Goal: Navigation & Orientation: Locate item on page

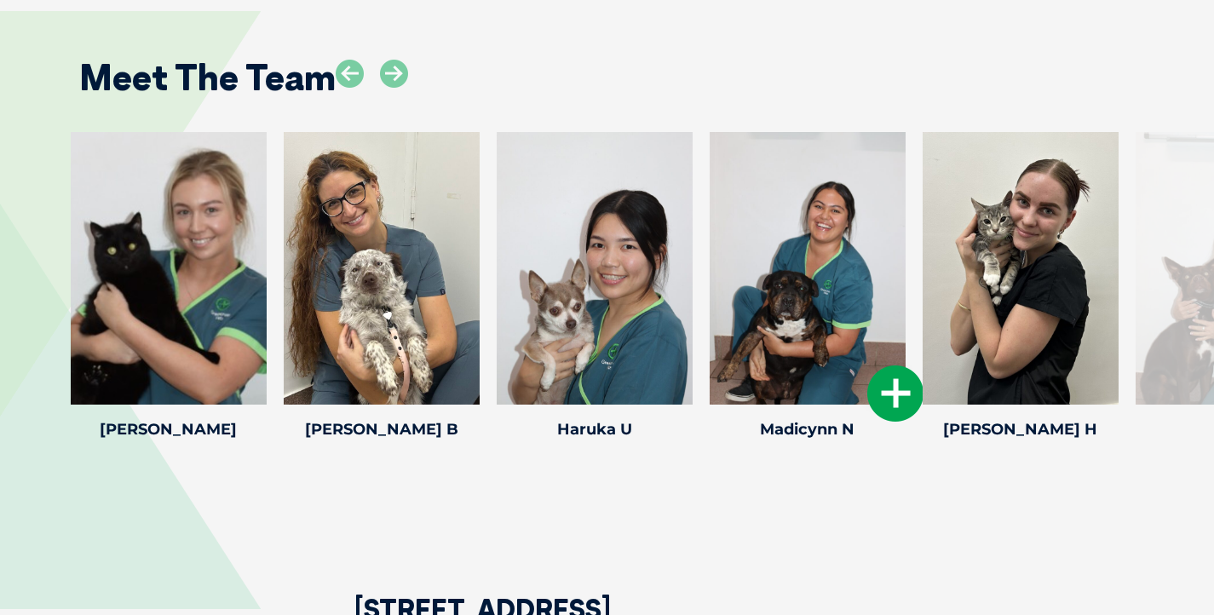
scroll to position [2374, 0]
click at [405, 75] on icon at bounding box center [394, 74] width 28 height 28
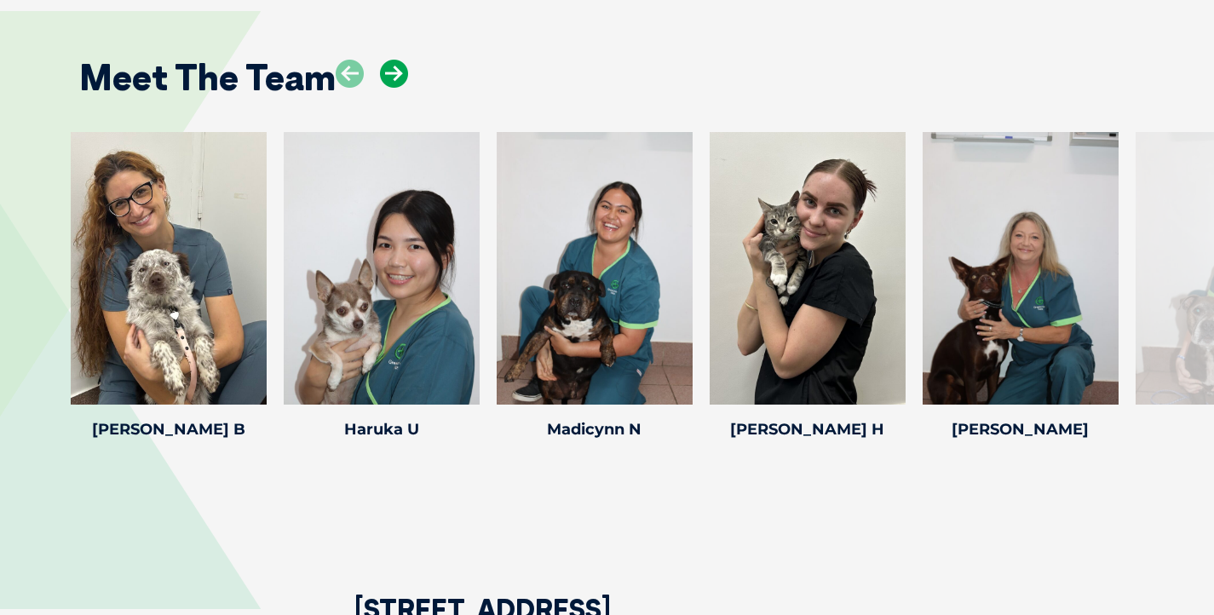
click at [405, 75] on icon at bounding box center [394, 74] width 28 height 28
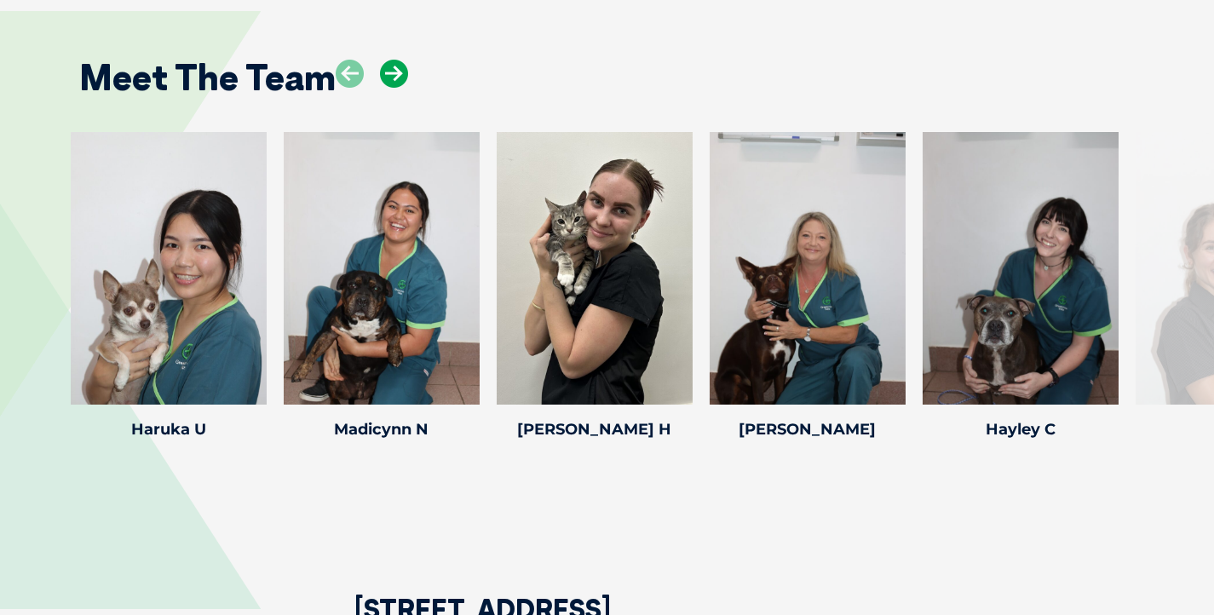
click at [405, 75] on icon at bounding box center [394, 74] width 28 height 28
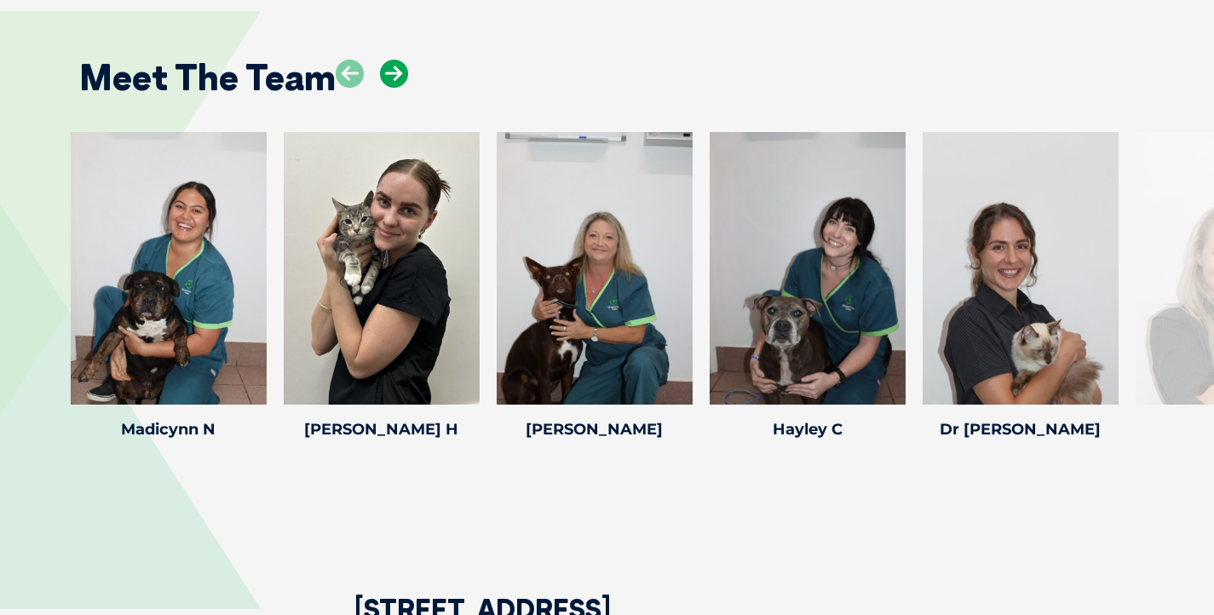
click at [405, 75] on icon at bounding box center [394, 74] width 28 height 28
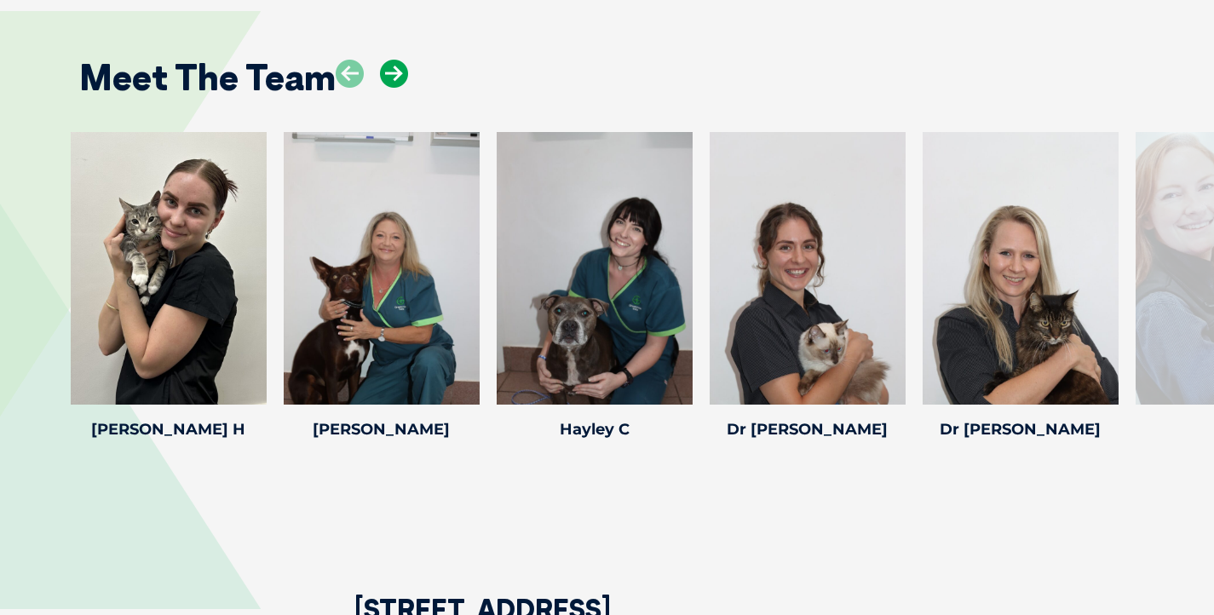
click at [405, 75] on icon at bounding box center [394, 74] width 28 height 28
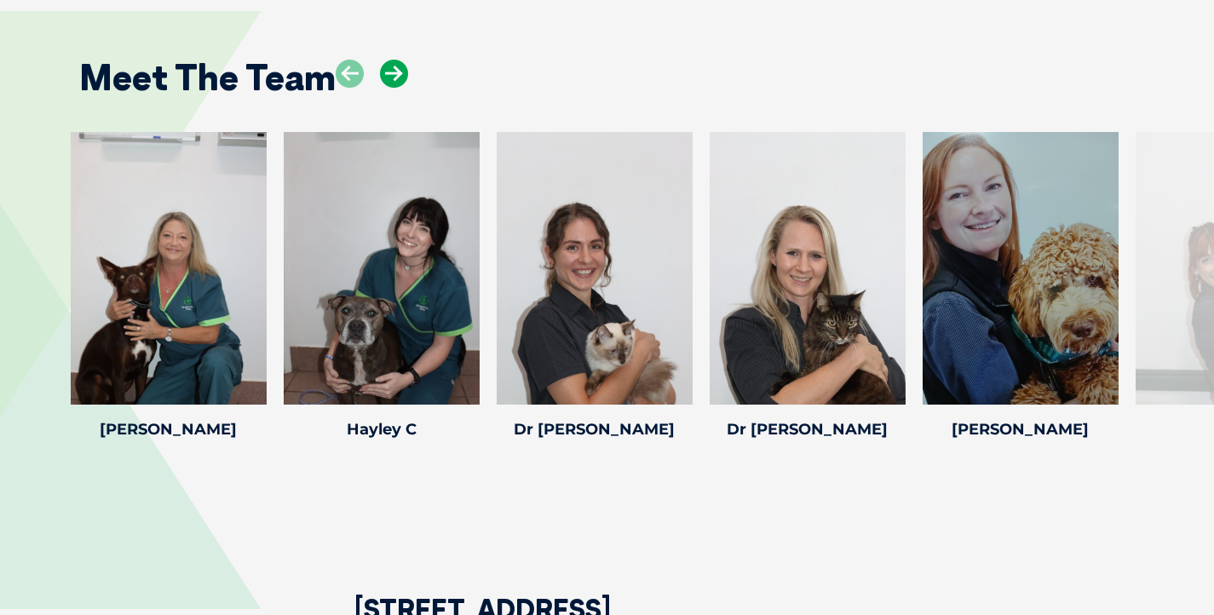
click at [405, 75] on icon at bounding box center [394, 74] width 28 height 28
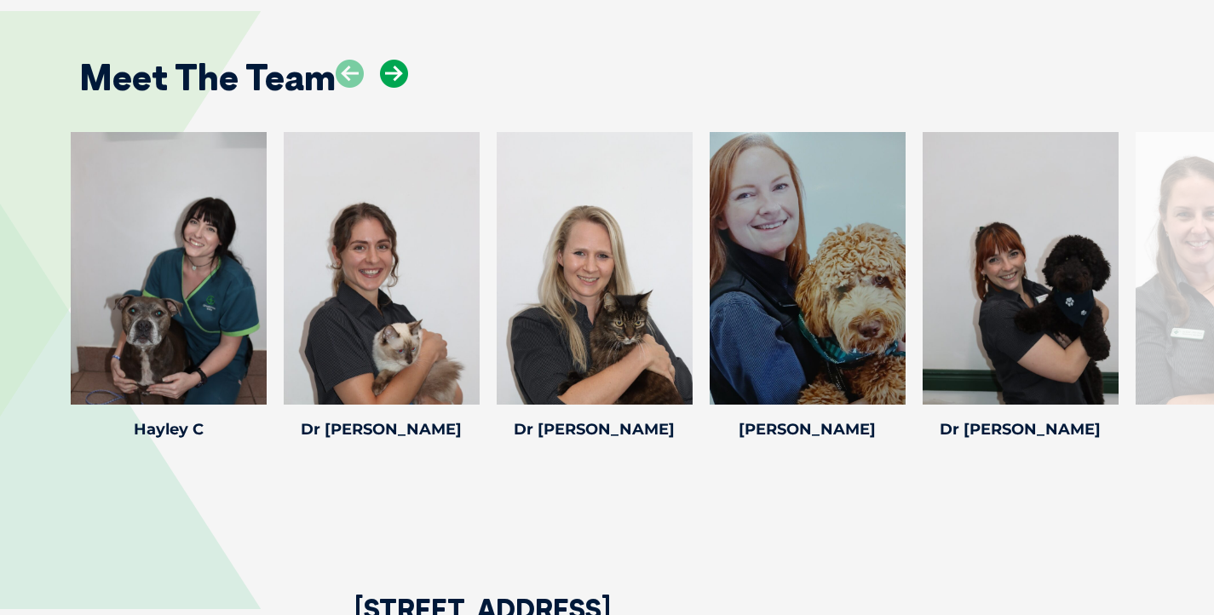
click at [405, 75] on icon at bounding box center [394, 74] width 28 height 28
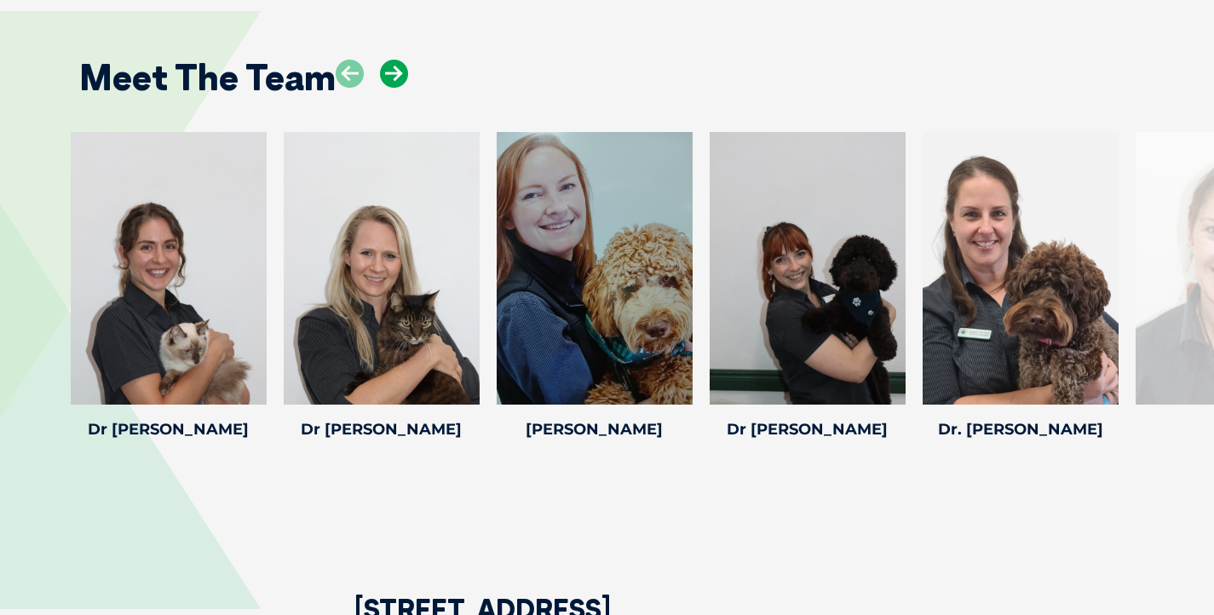
click at [405, 75] on icon at bounding box center [394, 74] width 28 height 28
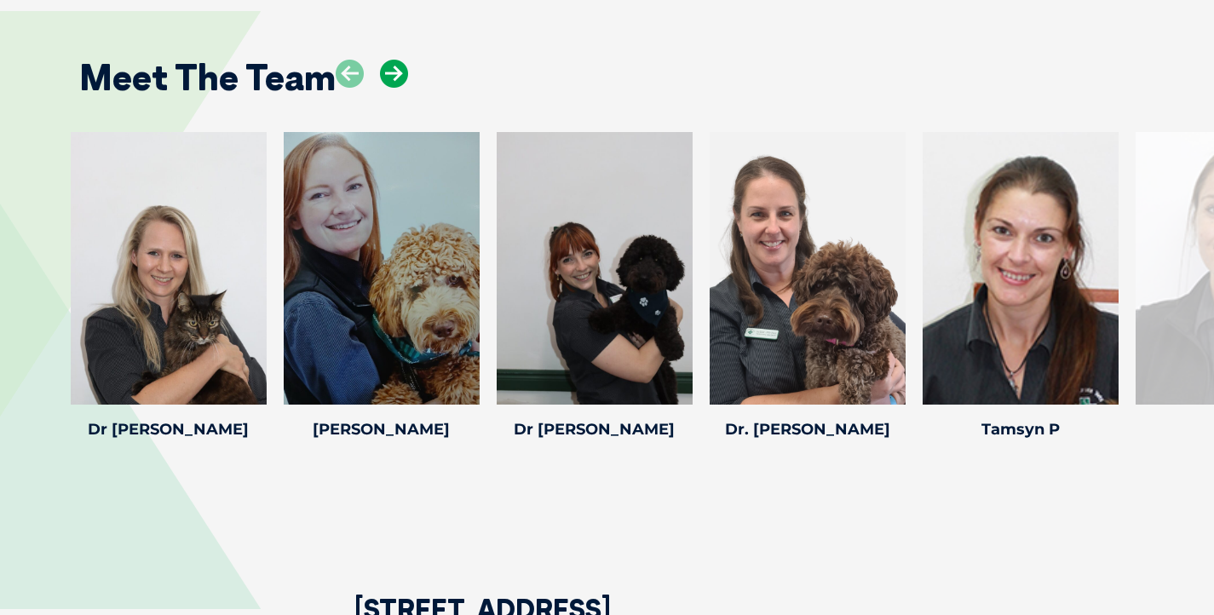
click at [405, 75] on icon at bounding box center [394, 74] width 28 height 28
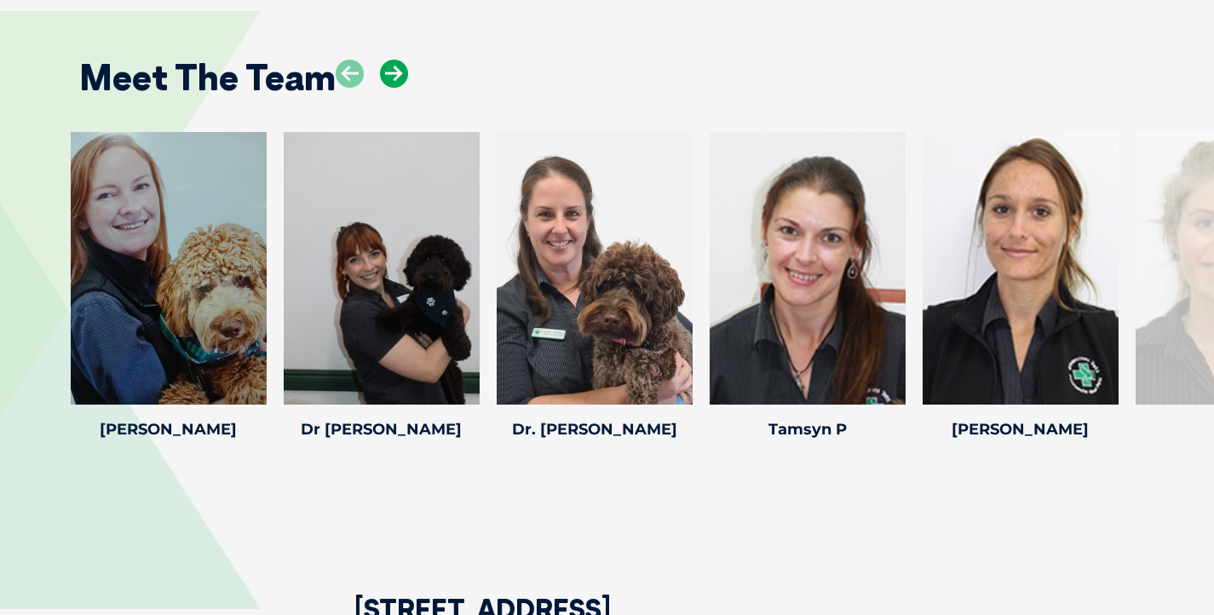
click at [405, 75] on icon at bounding box center [394, 74] width 28 height 28
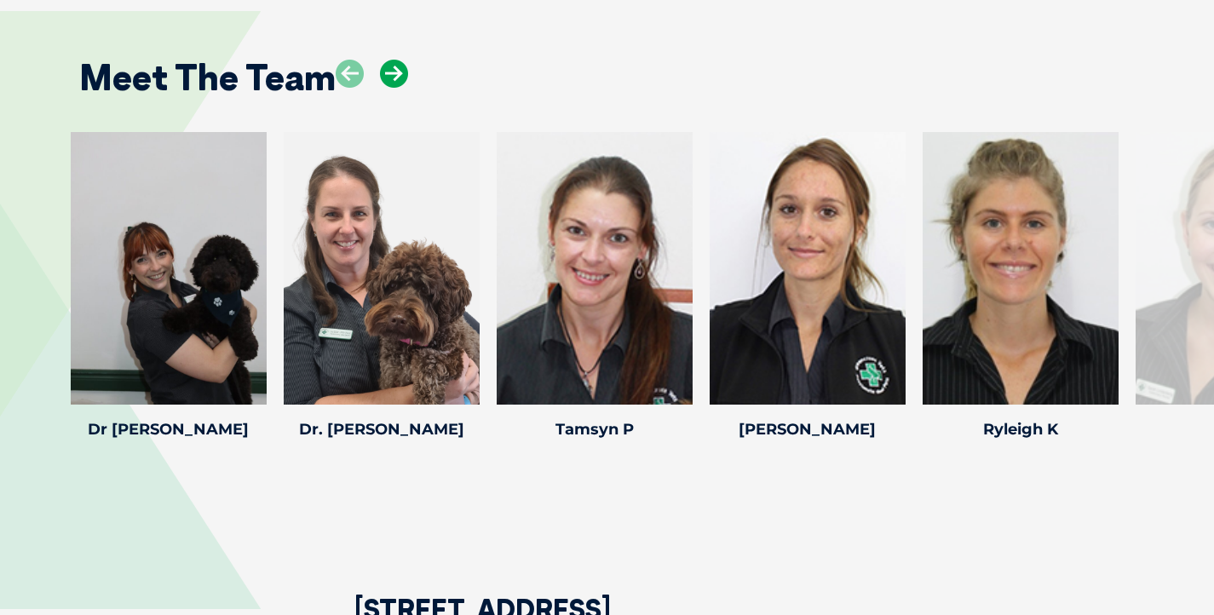
click at [405, 75] on icon at bounding box center [394, 74] width 28 height 28
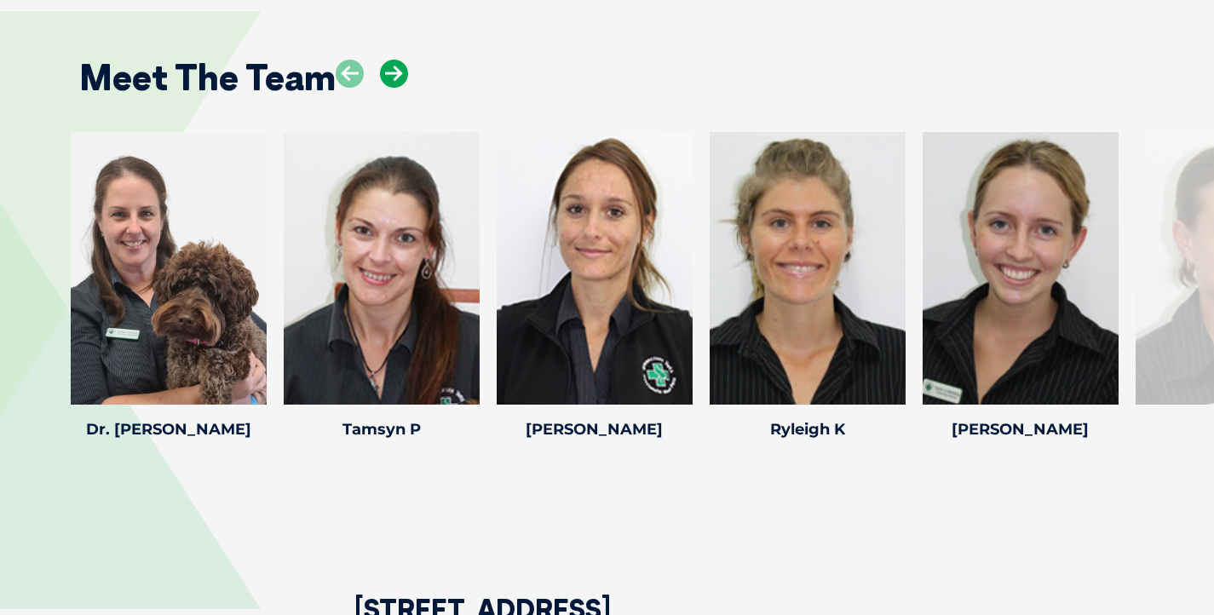
click at [405, 75] on icon at bounding box center [394, 74] width 28 height 28
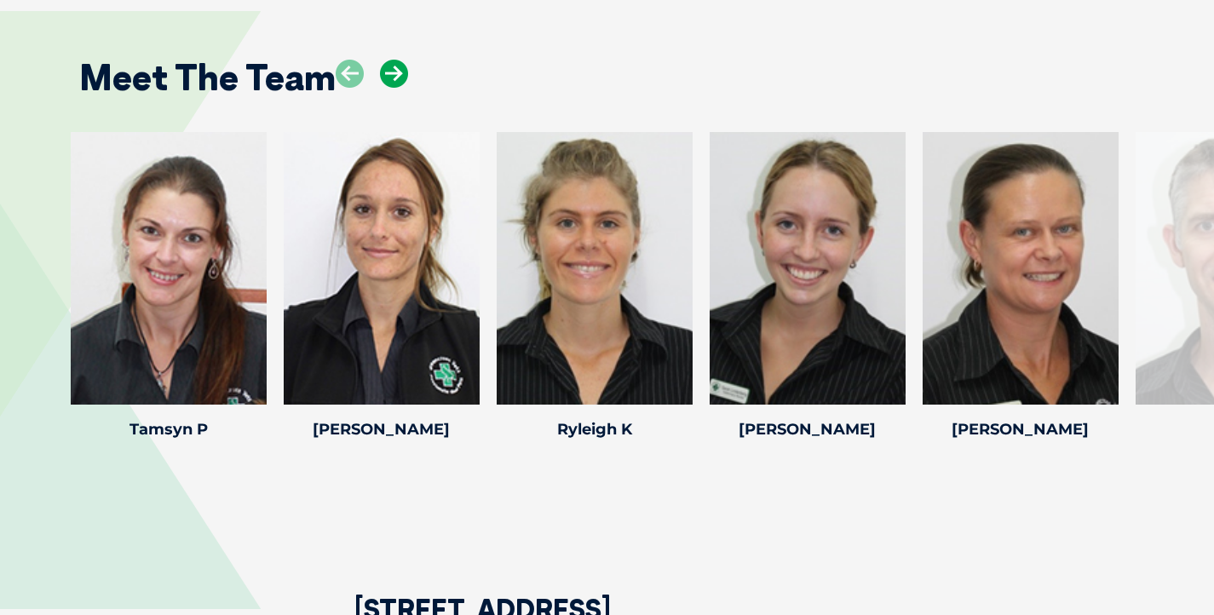
click at [405, 75] on icon at bounding box center [394, 74] width 28 height 28
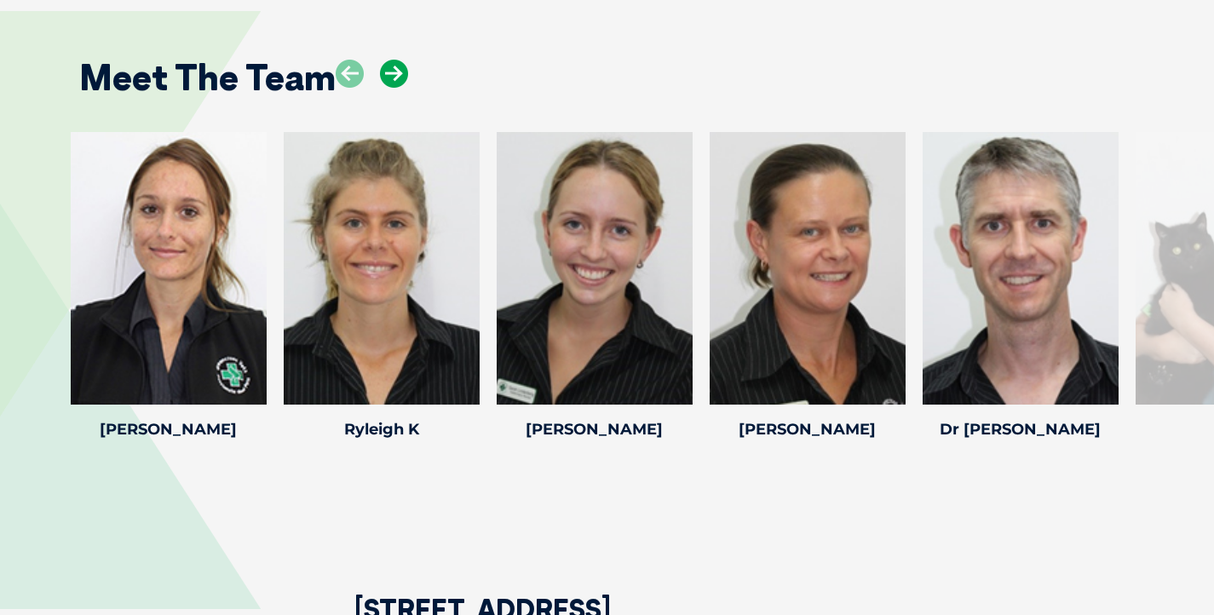
click at [405, 75] on icon at bounding box center [394, 74] width 28 height 28
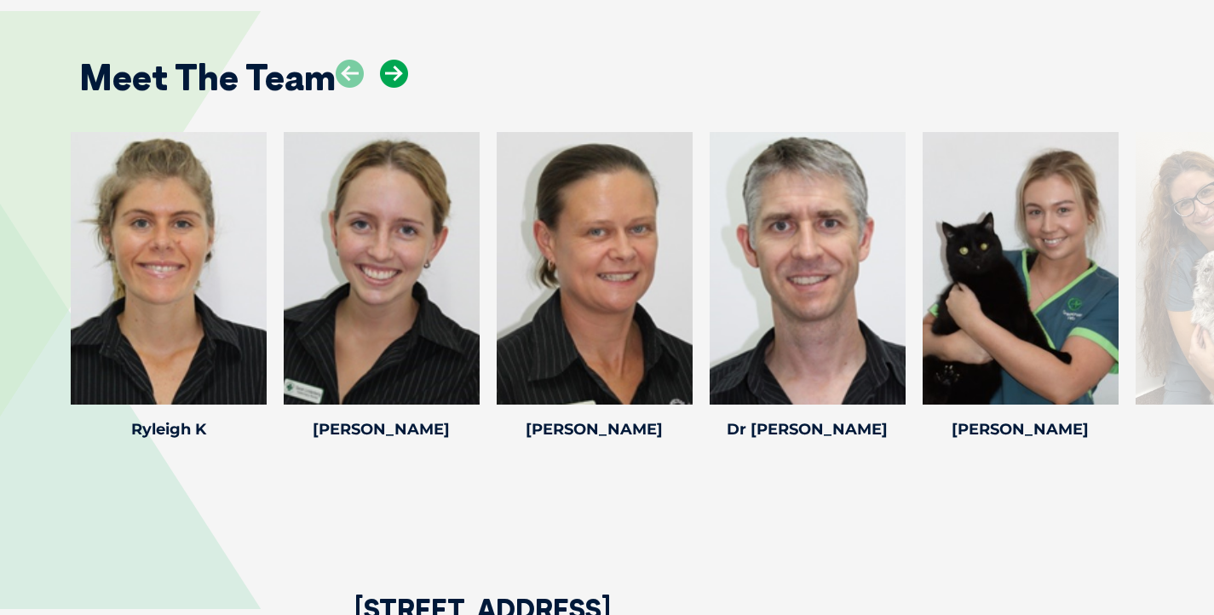
click at [405, 75] on icon at bounding box center [394, 74] width 28 height 28
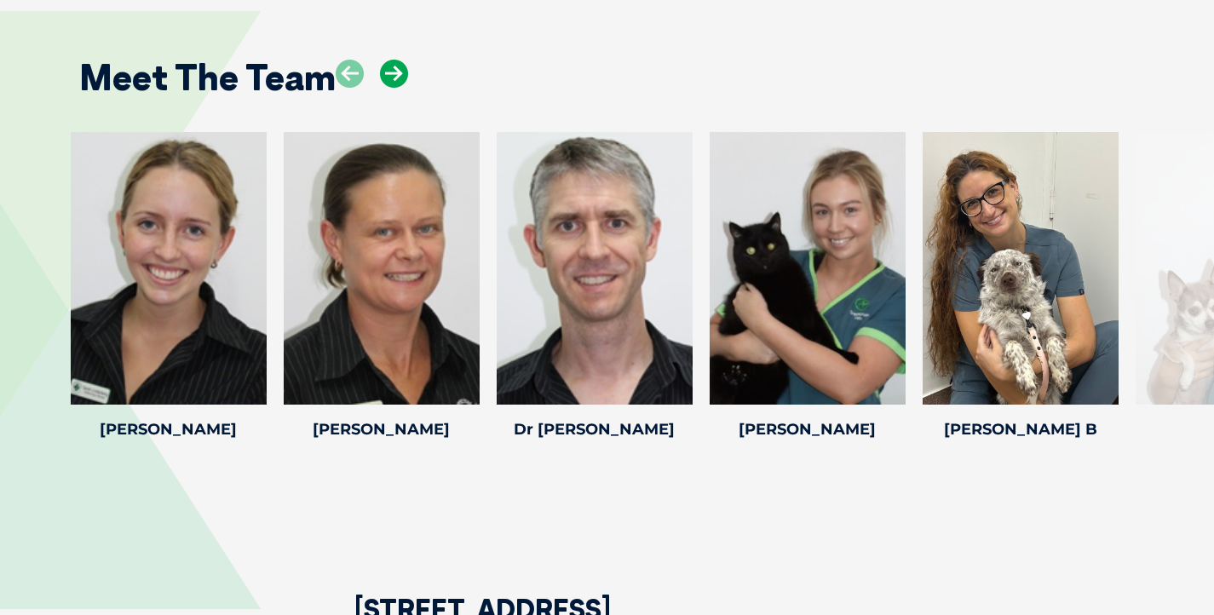
click at [405, 75] on icon at bounding box center [394, 74] width 28 height 28
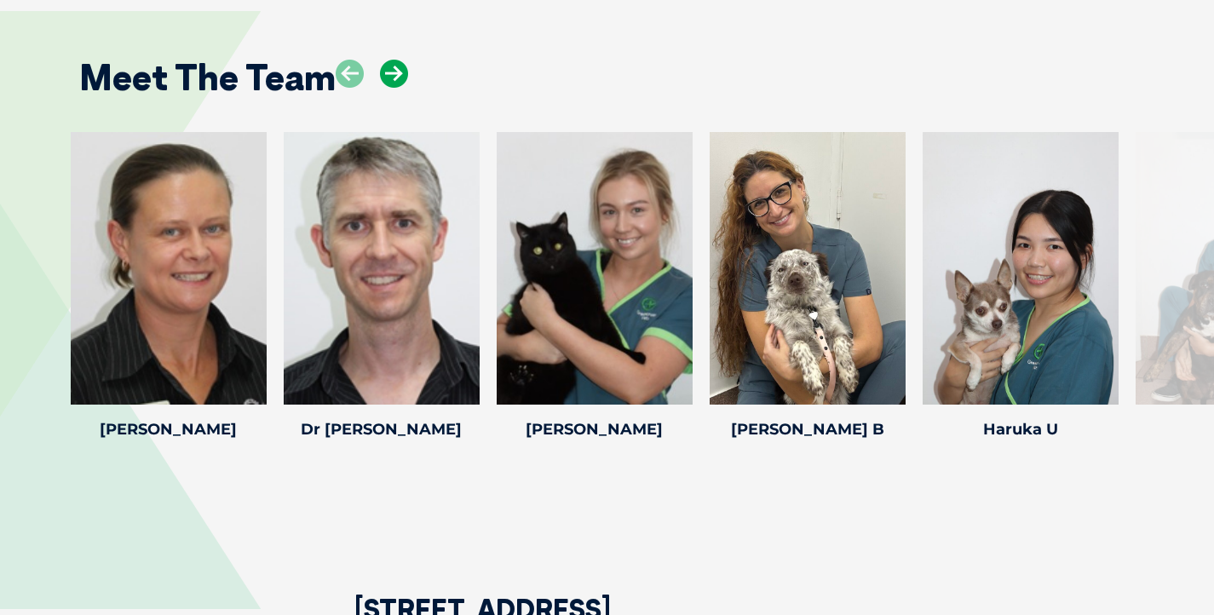
click at [405, 75] on icon at bounding box center [394, 74] width 28 height 28
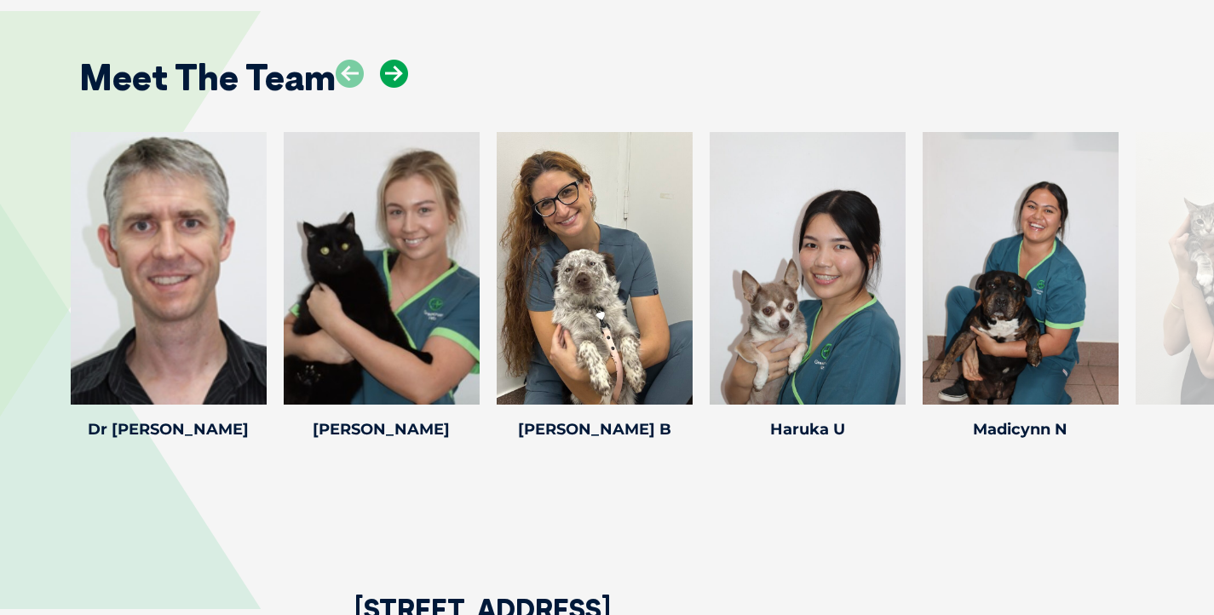
click at [405, 75] on icon at bounding box center [394, 74] width 28 height 28
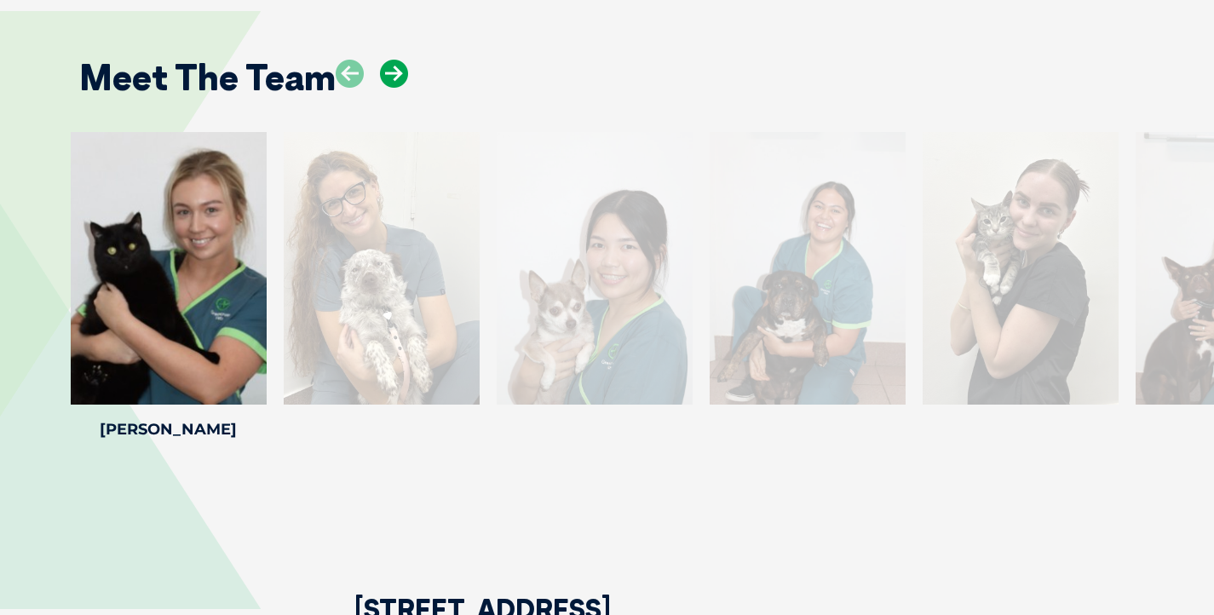
click at [393, 74] on icon at bounding box center [394, 74] width 28 height 28
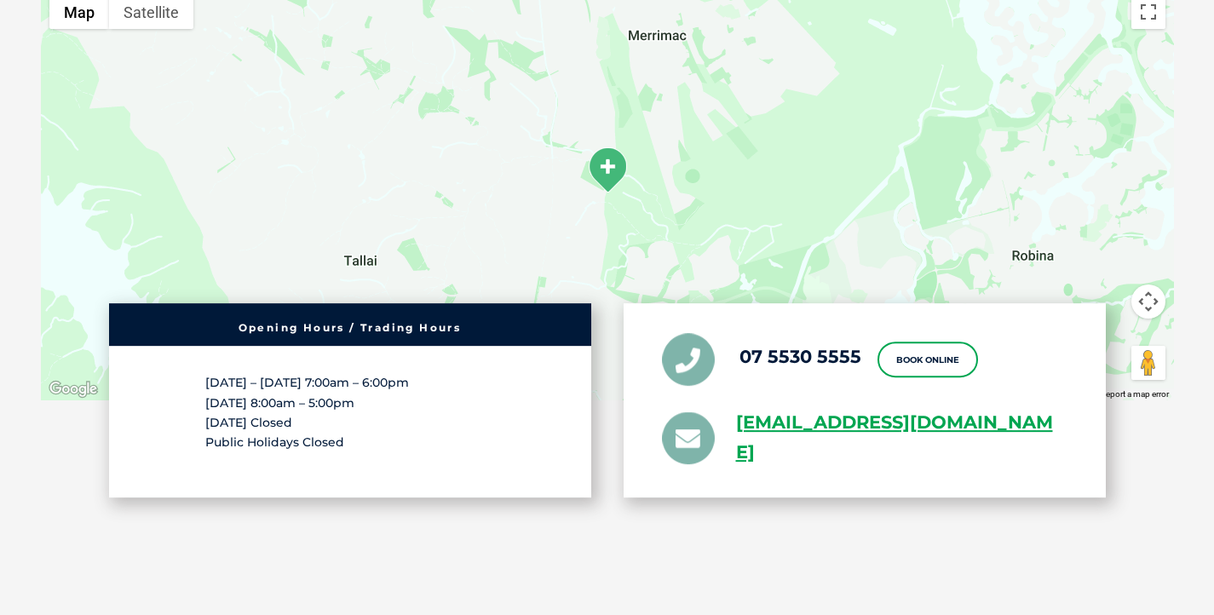
scroll to position [3047, 0]
